Goal: Task Accomplishment & Management: Manage account settings

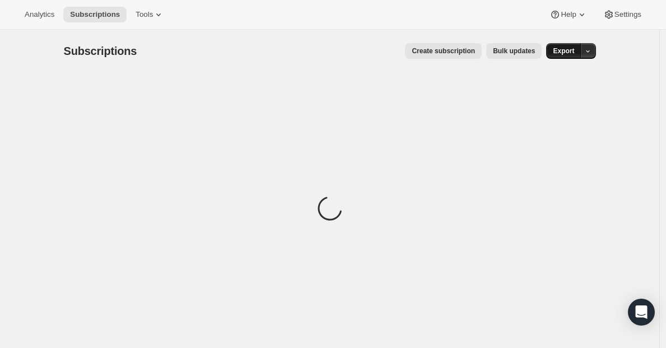
click at [557, 49] on span "Export" at bounding box center [563, 51] width 21 height 9
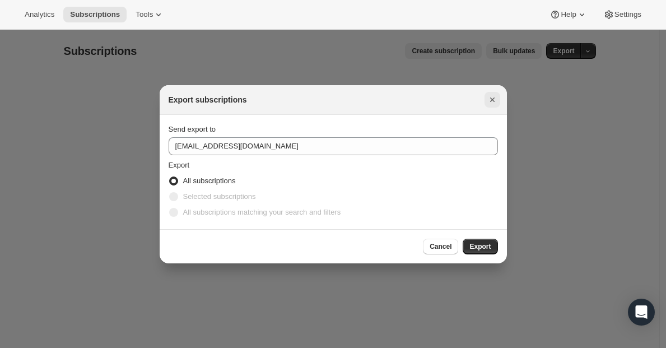
click at [490, 101] on icon "Close" at bounding box center [492, 99] width 11 height 11
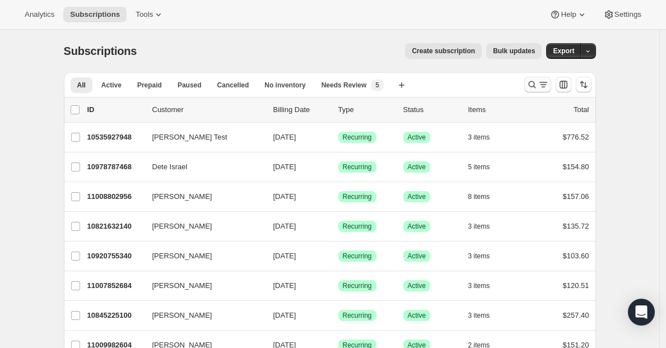
click at [541, 90] on button "Search and filter results" at bounding box center [538, 85] width 27 height 16
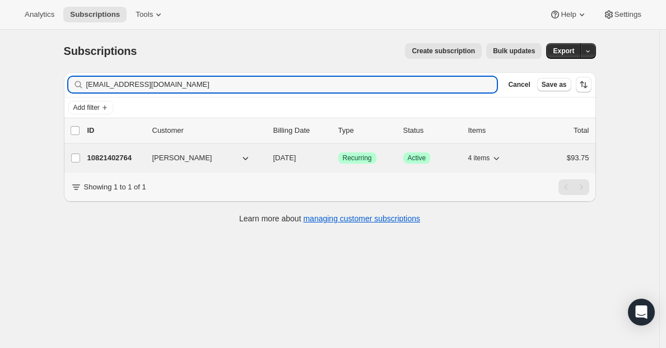
type input "[EMAIL_ADDRESS][DOMAIN_NAME]"
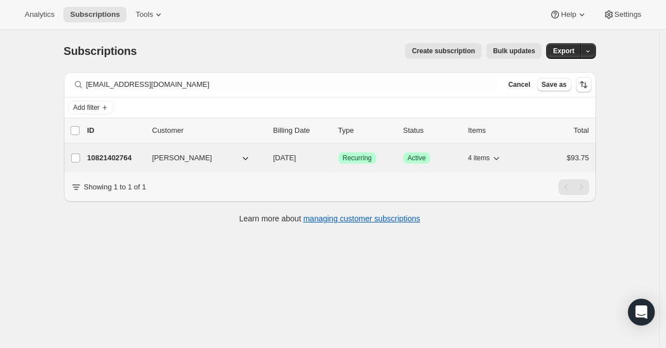
click at [110, 158] on p "10821402764" at bounding box center [115, 157] width 56 height 11
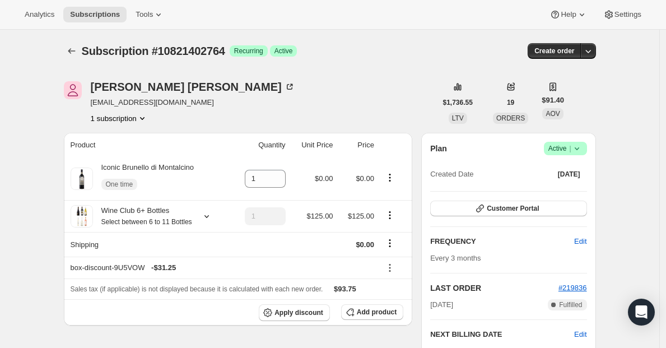
click at [562, 143] on span "Active |" at bounding box center [566, 148] width 34 height 11
click at [542, 195] on span "Cancel subscription" at bounding box center [565, 189] width 63 height 11
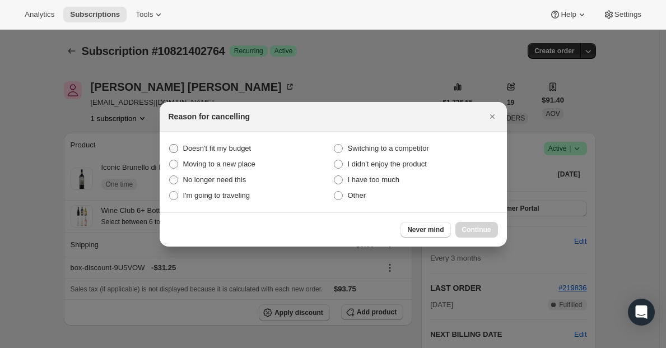
click at [212, 144] on span "Doesn't fit my budget" at bounding box center [217, 148] width 68 height 8
click at [170, 144] on budget "Doesn't fit my budget" at bounding box center [169, 144] width 1 height 1
radio budget "true"
click at [470, 231] on span "Continue" at bounding box center [476, 229] width 29 height 9
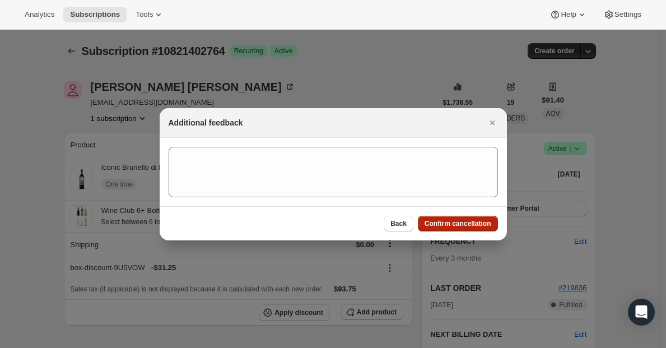
click at [469, 225] on span "Confirm cancellation" at bounding box center [458, 223] width 67 height 9
